Goal: Information Seeking & Learning: Learn about a topic

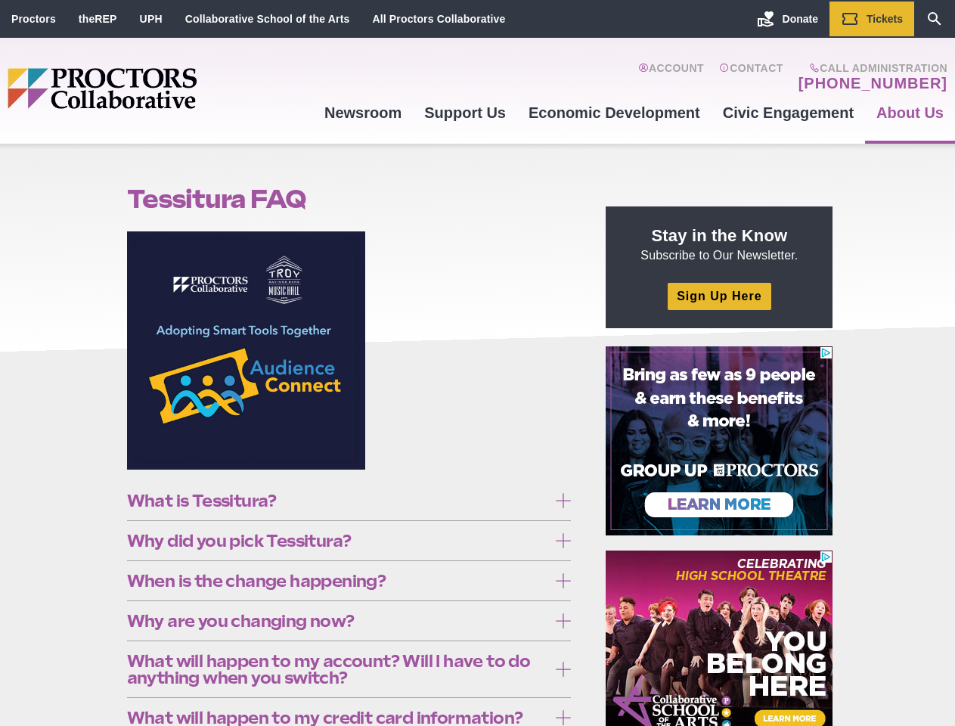
click at [477, 363] on figure at bounding box center [349, 356] width 445 height 250
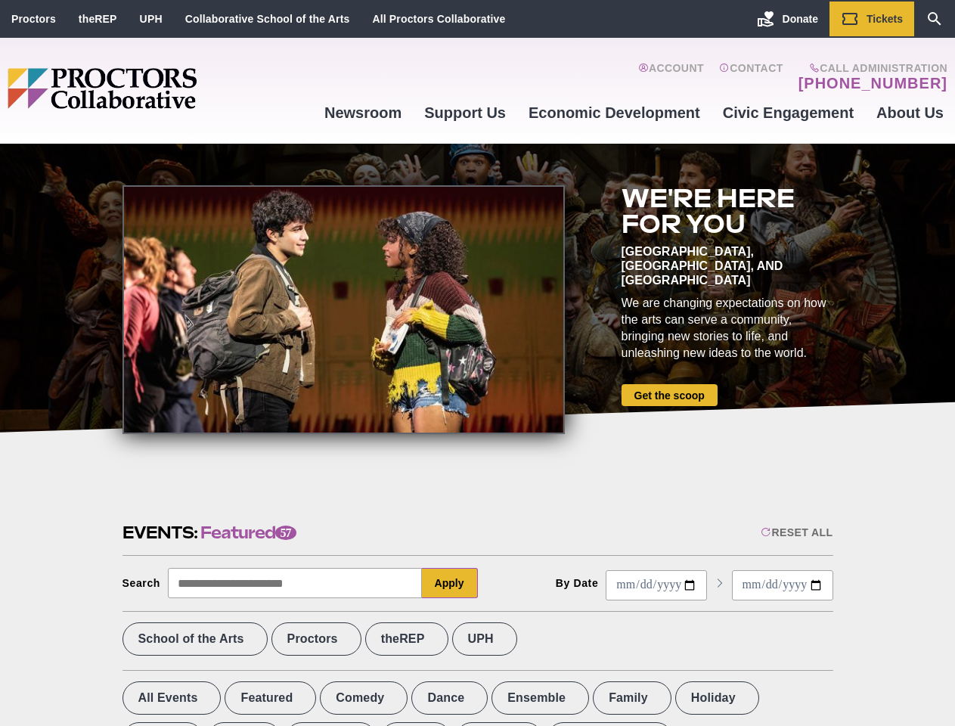
click at [477, 363] on div at bounding box center [344, 309] width 442 height 249
click at [796, 532] on div "Reset All" at bounding box center [797, 532] width 72 height 12
click at [450, 583] on button "Apply" at bounding box center [450, 583] width 56 height 30
